Goal: Task Accomplishment & Management: Complete application form

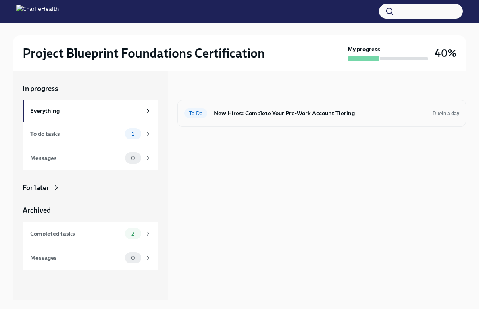
click at [273, 110] on h6 "New Hires: Complete Your Pre-Work Account Tiering" at bounding box center [320, 113] width 213 height 9
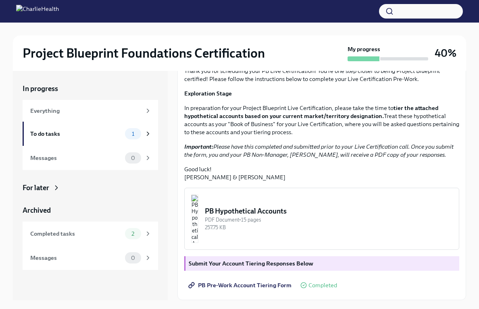
scroll to position [14, 0]
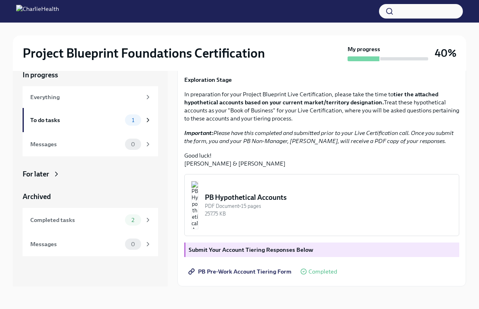
click at [234, 251] on strong "Submit Your Account Tiering Responses Below" at bounding box center [251, 249] width 125 height 7
click at [193, 257] on div "Hi [PERSON_NAME]! Thank you for scheduling your PB Live Certification! You're o…" at bounding box center [321, 156] width 275 height 248
click at [267, 99] on strong "tier the attached hypothetical accounts based on your current market/territory …" at bounding box center [311, 98] width 254 height 15
click at [266, 99] on strong "tier the attached hypothetical accounts based on your current market/territory …" at bounding box center [311, 98] width 254 height 15
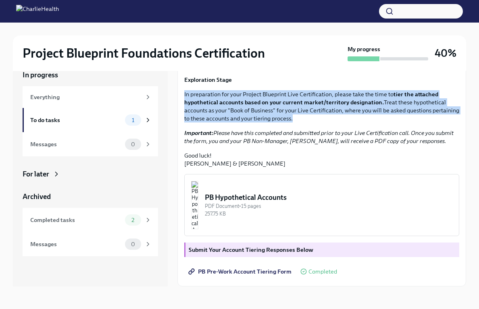
click at [266, 99] on strong "tier the attached hypothetical accounts based on your current market/territory …" at bounding box center [311, 98] width 254 height 15
click at [75, 215] on div "Completed tasks 2" at bounding box center [90, 220] width 121 height 11
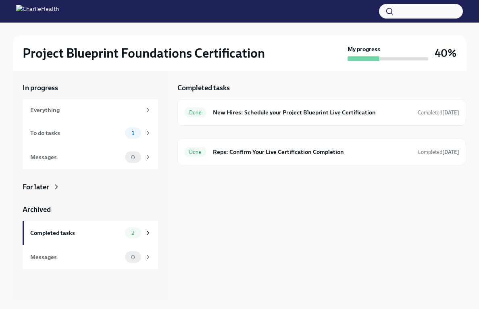
scroll to position [1, 0]
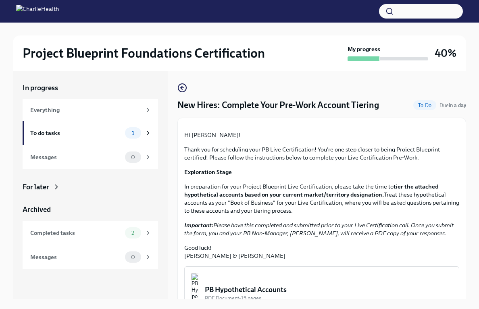
scroll to position [14, 0]
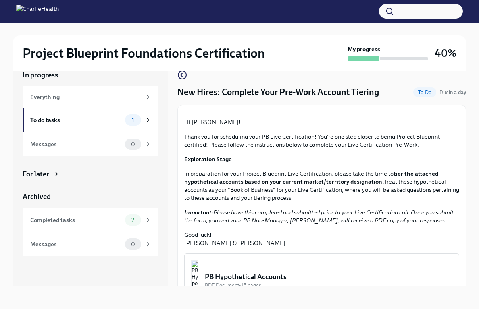
click at [51, 172] on div "For later" at bounding box center [91, 174] width 136 height 10
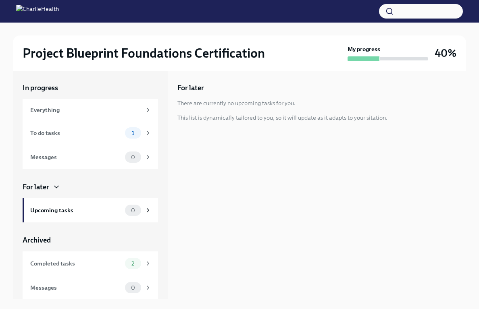
scroll to position [1, 0]
